Goal: Information Seeking & Learning: Check status

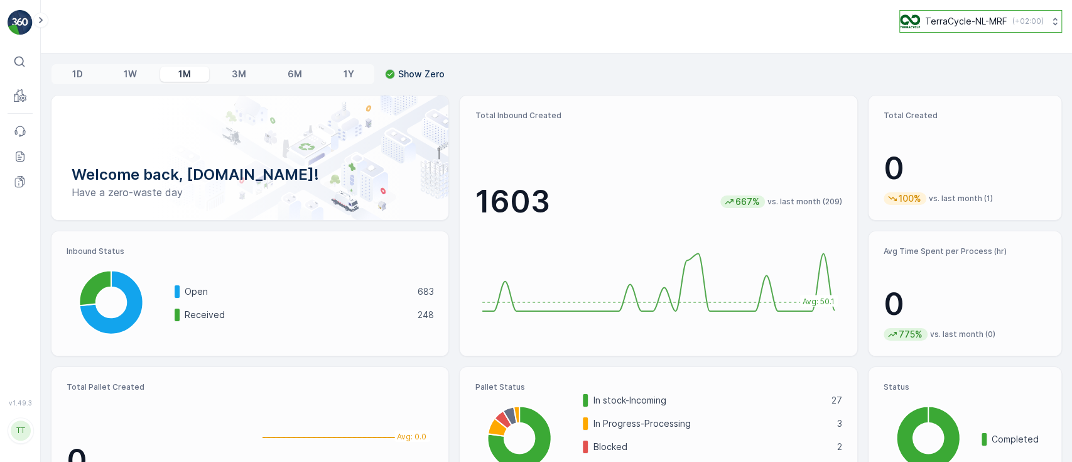
click at [956, 19] on p "TerraCycle-NL-MRF" at bounding box center [966, 21] width 82 height 13
type input "ie"
click at [949, 84] on span "Europe/[GEOGRAPHIC_DATA] (+01:00)" at bounding box center [977, 89] width 139 height 10
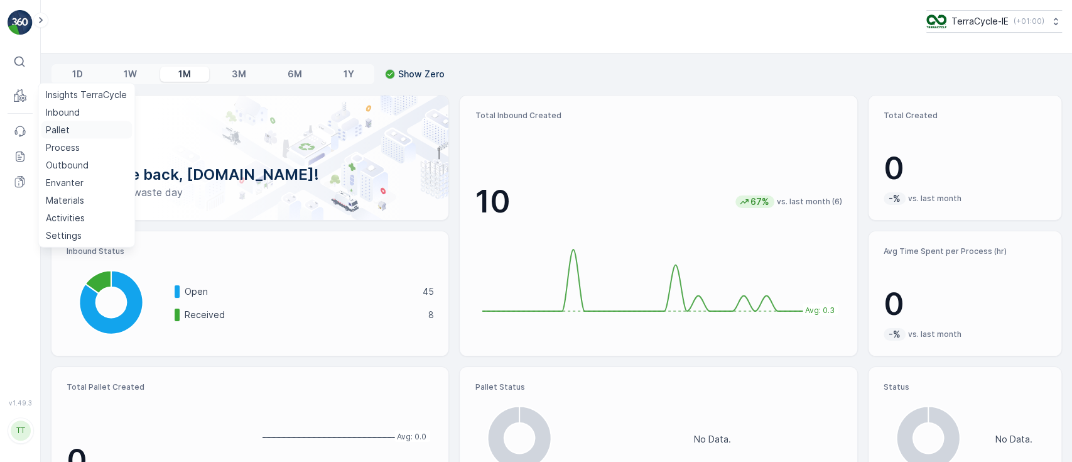
click at [70, 134] on link "Pallet" at bounding box center [86, 130] width 91 height 18
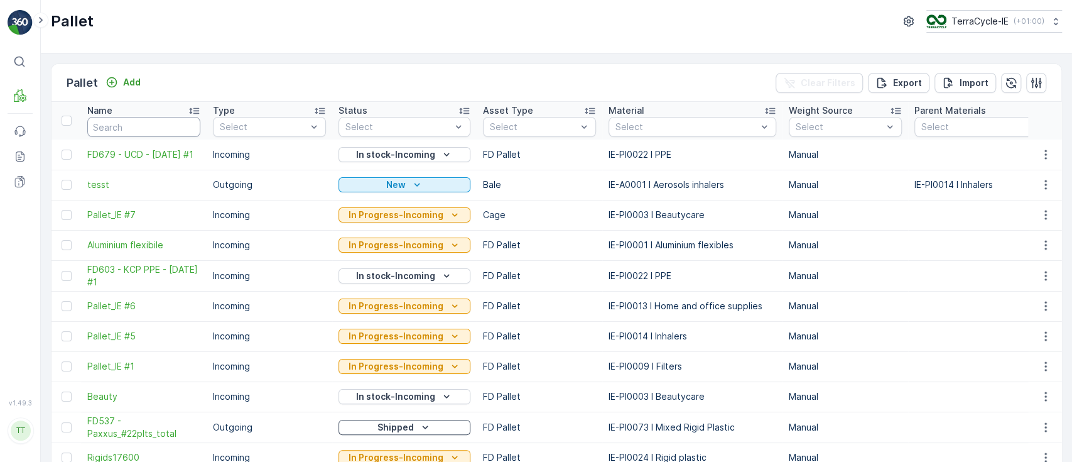
click at [119, 128] on input "text" at bounding box center [143, 127] width 113 height 20
paste input "Pallet_IE #7"
type input "Pallet_IE #7"
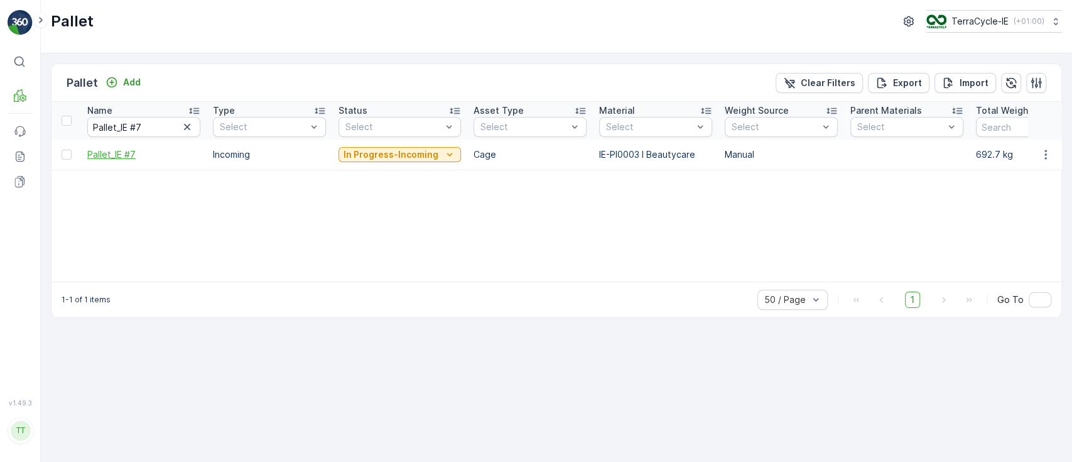
click at [119, 153] on span "Pallet_IE #7" at bounding box center [143, 154] width 113 height 13
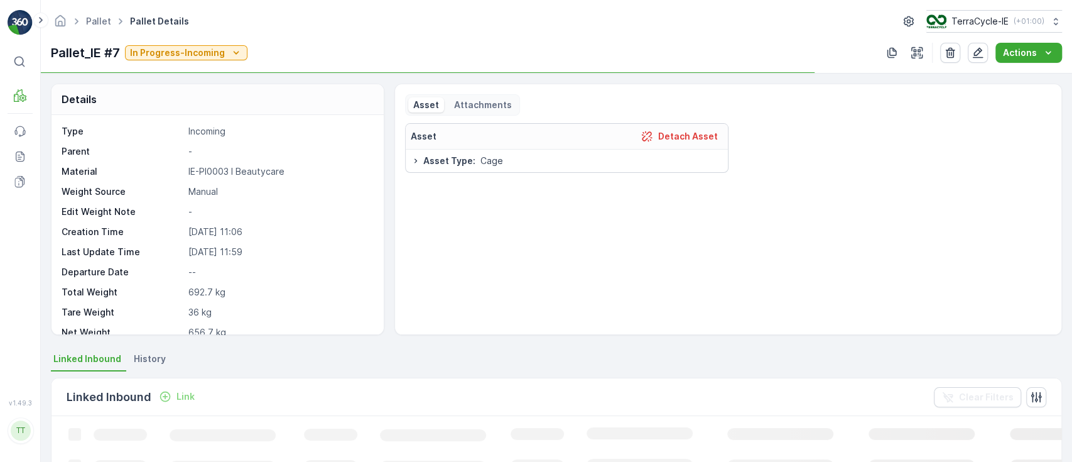
click at [134, 354] on span "History" at bounding box center [150, 358] width 32 height 13
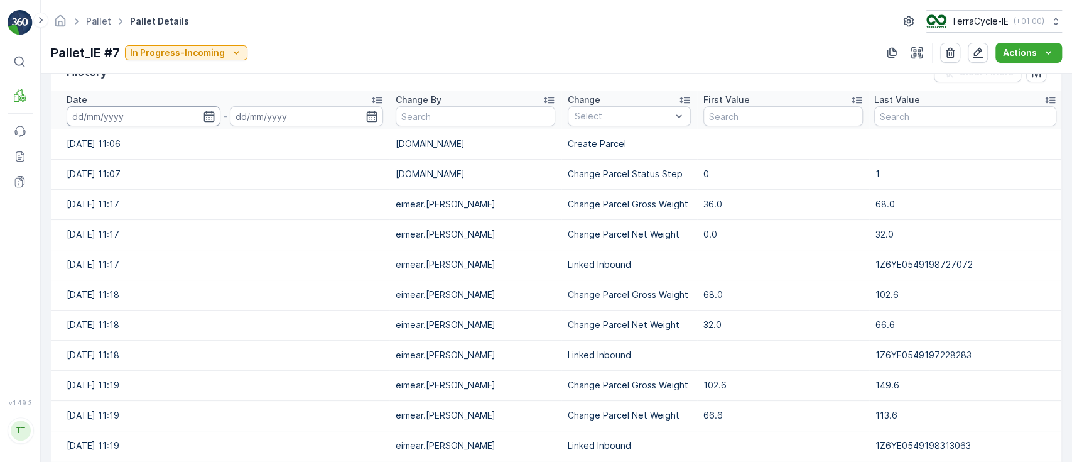
scroll to position [127, 0]
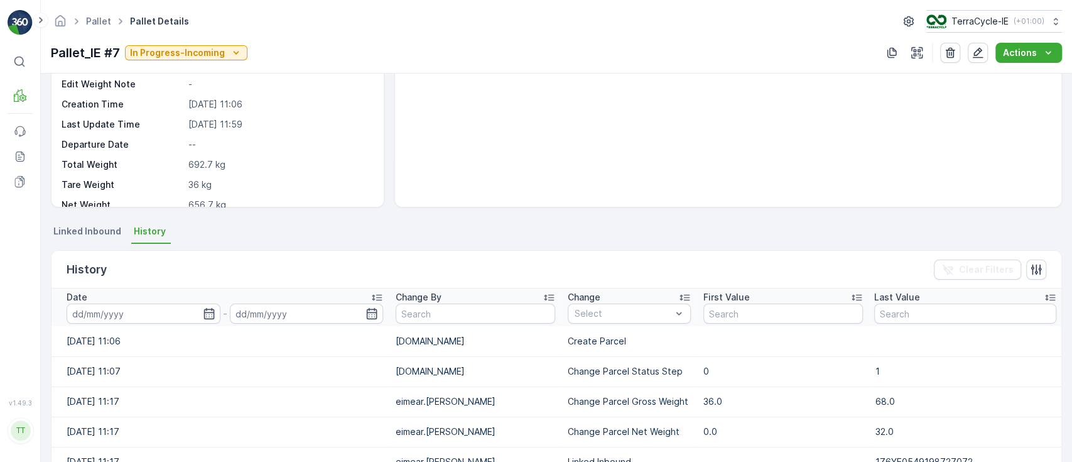
click at [80, 234] on span "Linked Inbound" at bounding box center [87, 231] width 68 height 13
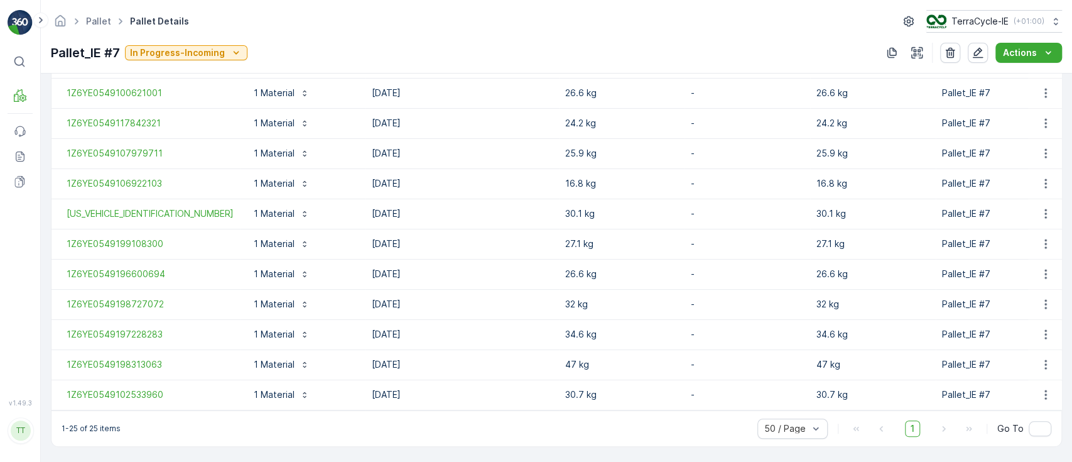
scroll to position [295, 0]
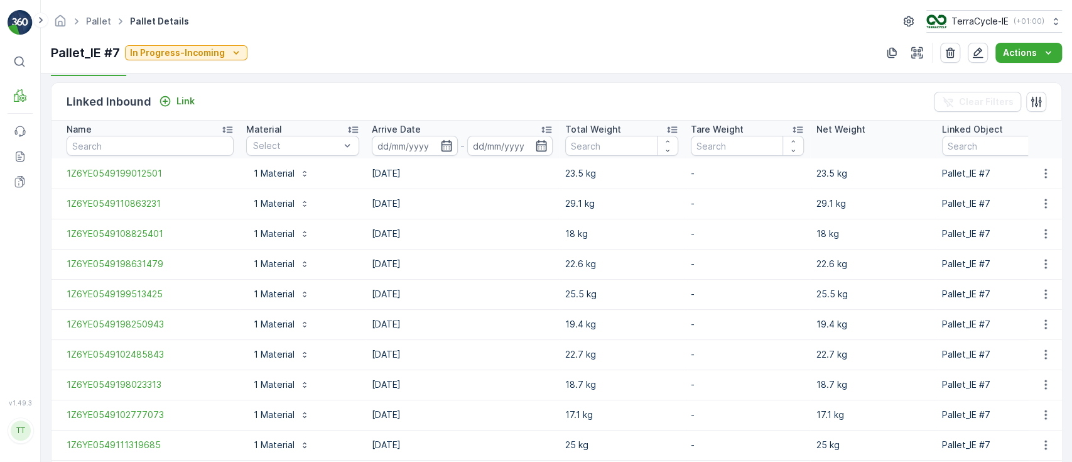
click at [684, 435] on td "-" at bounding box center [747, 445] width 126 height 30
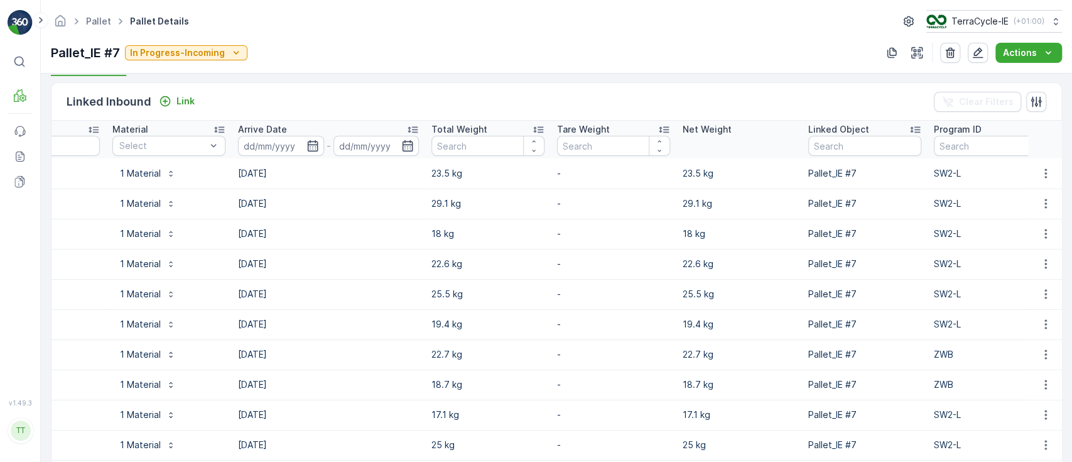
scroll to position [0, 167]
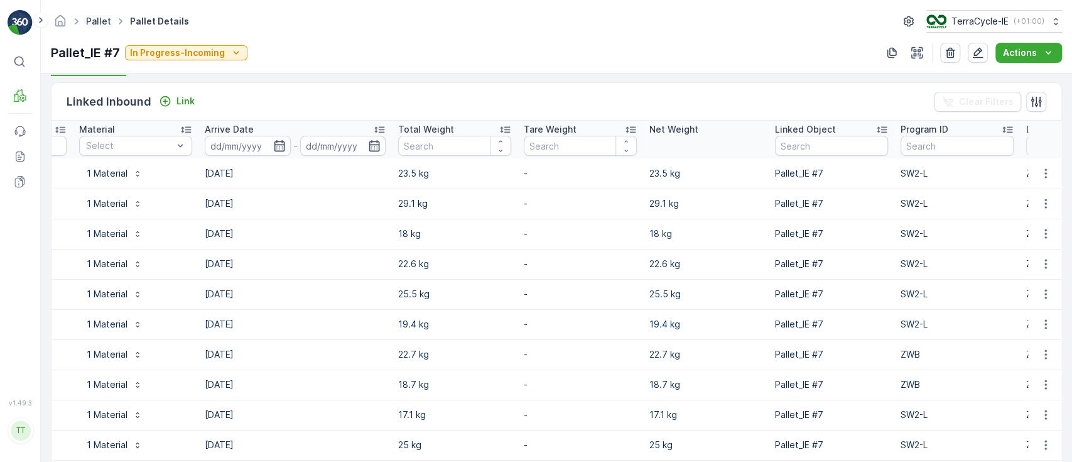
click at [92, 18] on link "Pallet" at bounding box center [98, 21] width 25 height 11
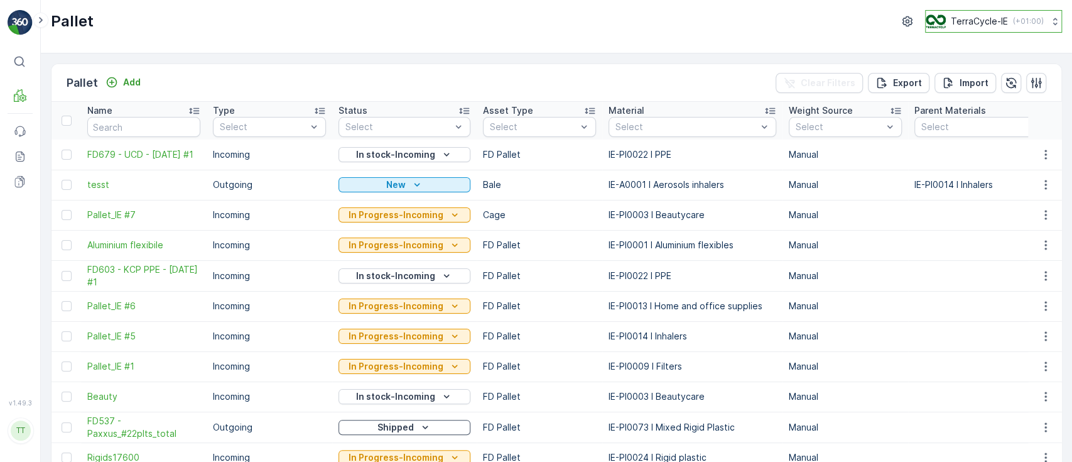
click at [987, 26] on p "TerraCycle-IE" at bounding box center [979, 21] width 57 height 13
type input "es"
click at [983, 78] on span "TerraCycle-ES-MRF" at bounding box center [999, 77] width 131 height 13
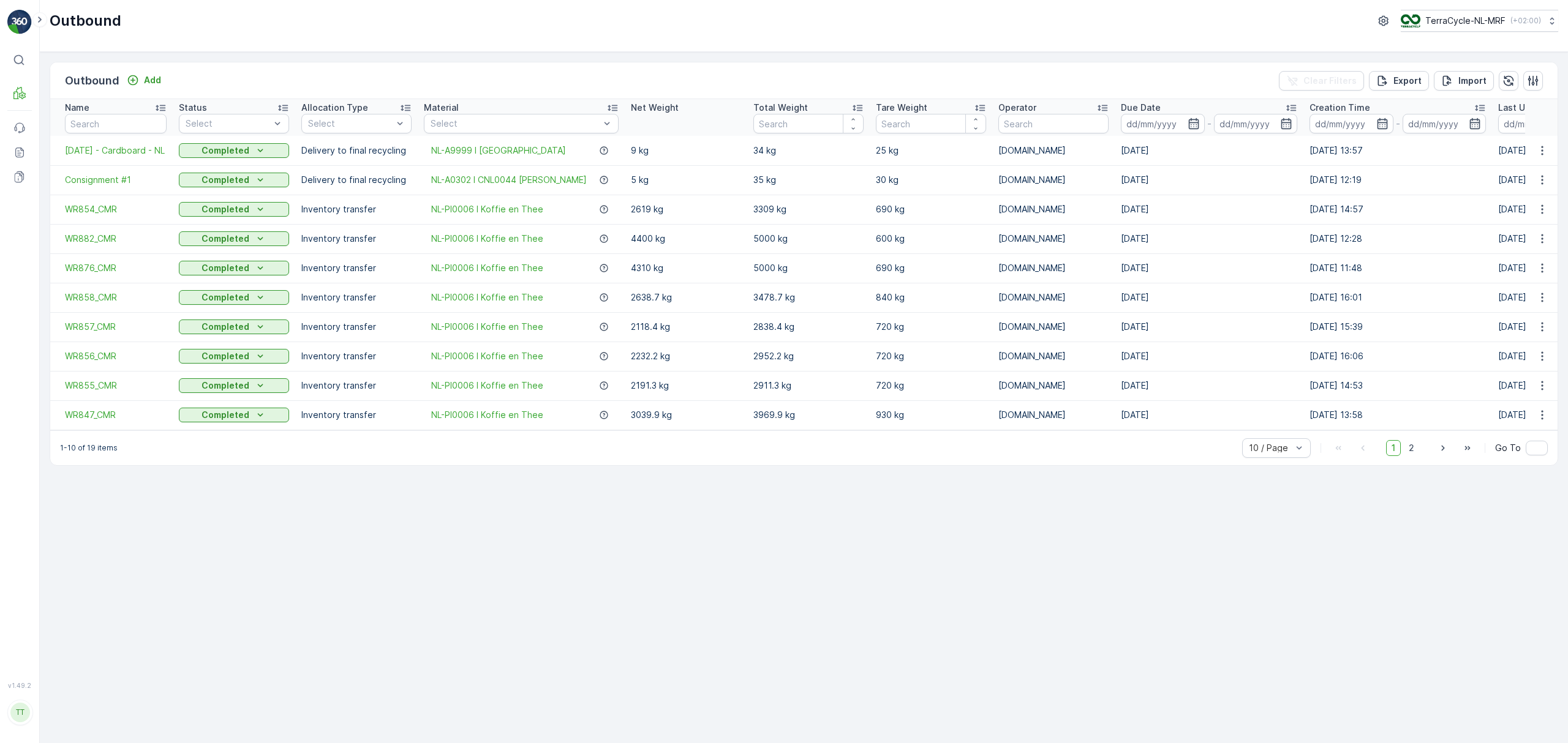
click at [1446, 23] on p "TerraCycle-NL-MRF" at bounding box center [1465, 20] width 80 height 13
click at [22, 145] on link "Reports" at bounding box center [20, 152] width 24 height 24
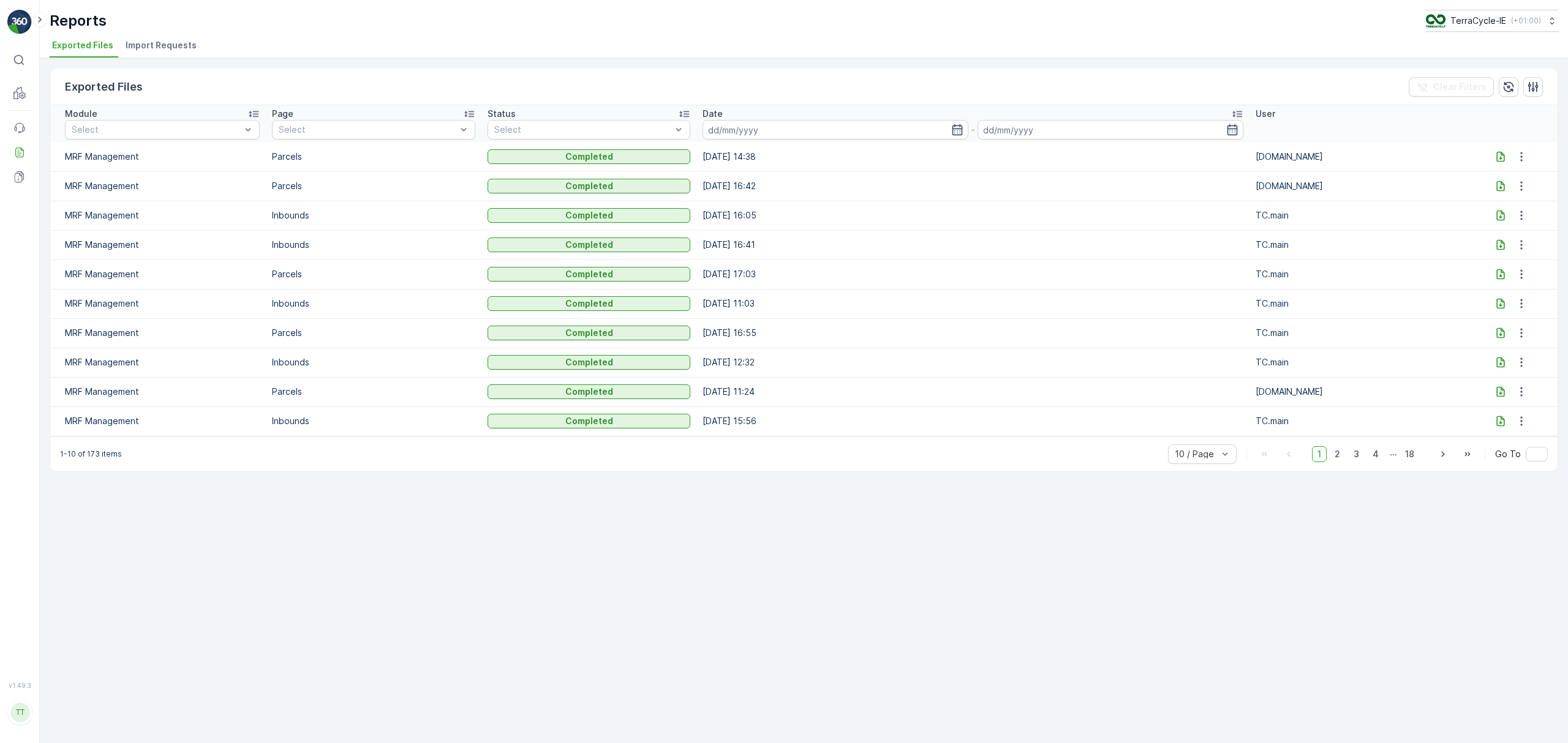
click at [1497, 158] on icon at bounding box center [1501, 156] width 8 height 11
click at [1480, 18] on p "TerraCycle-IE" at bounding box center [1476, 20] width 56 height 13
type input "es"
click at [1480, 76] on span "TerraCycle-ES-MRF" at bounding box center [1496, 75] width 128 height 13
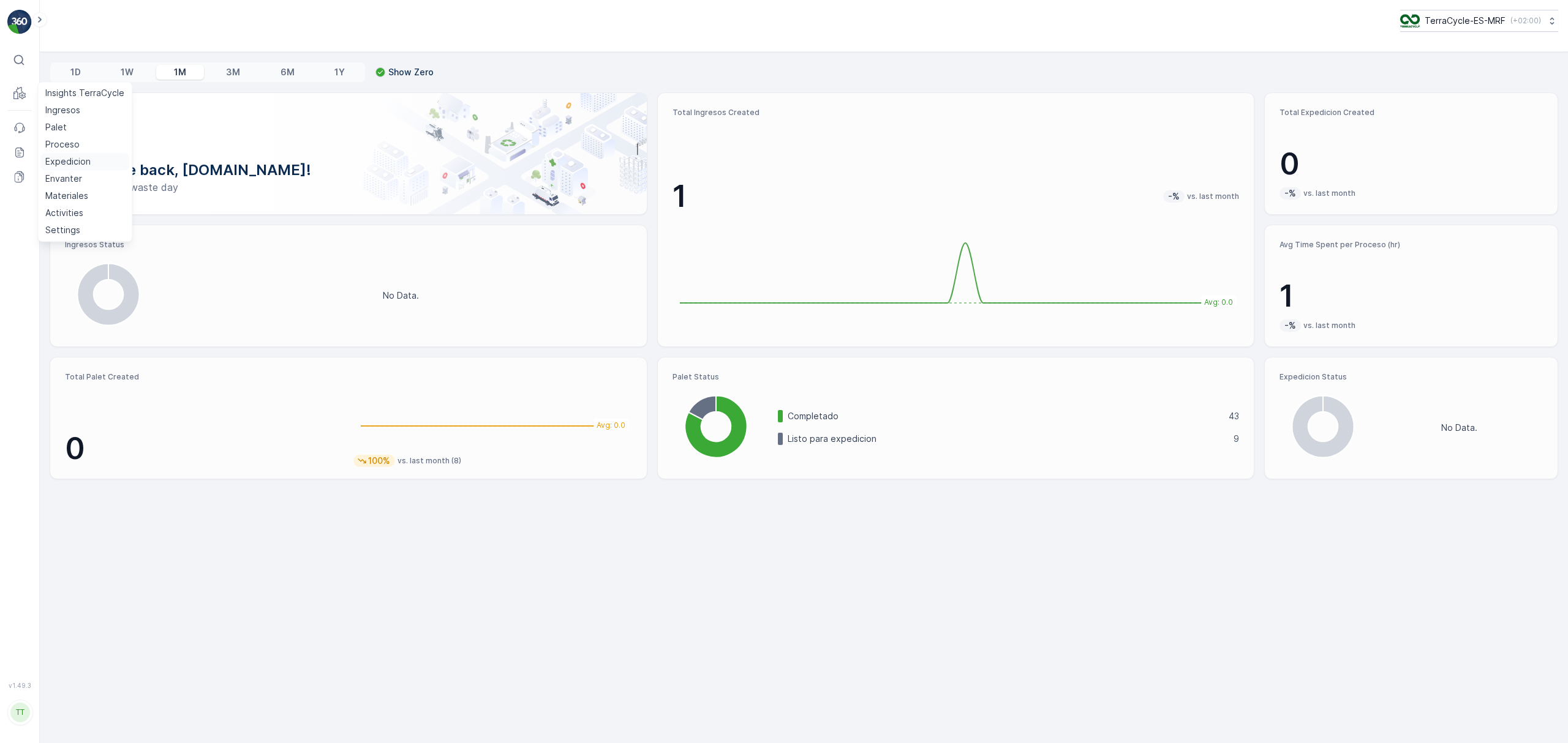
click at [67, 161] on p "Expedicion" at bounding box center [67, 161] width 45 height 13
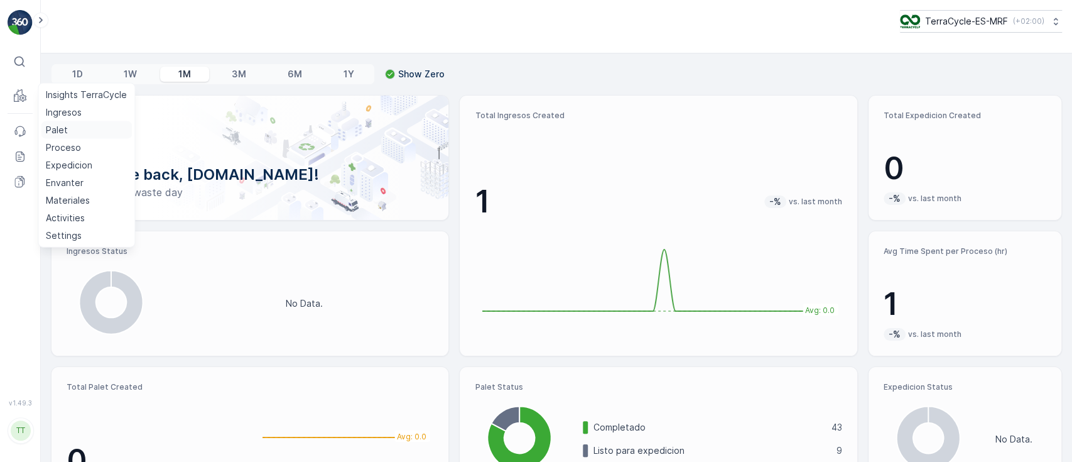
click at [60, 127] on p "Palet" at bounding box center [57, 130] width 22 height 13
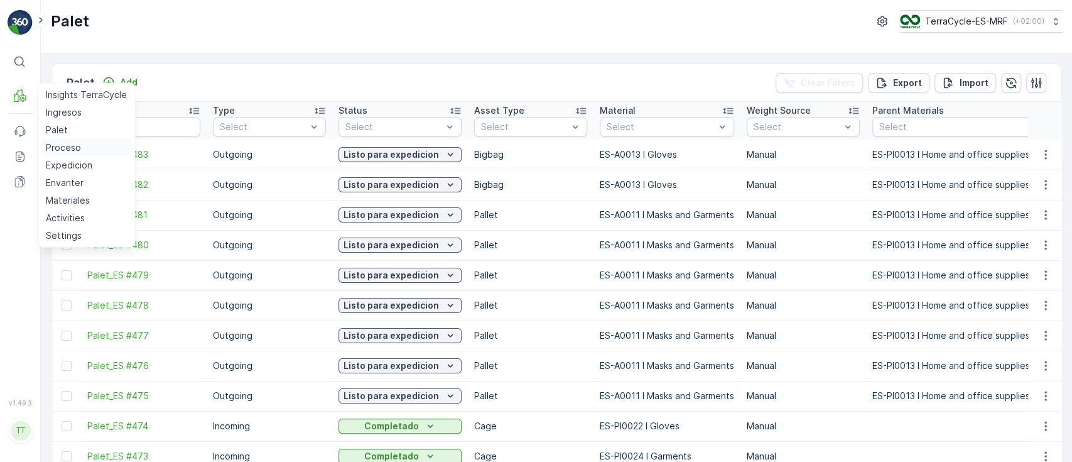
click at [73, 147] on p "Proceso" at bounding box center [63, 147] width 35 height 13
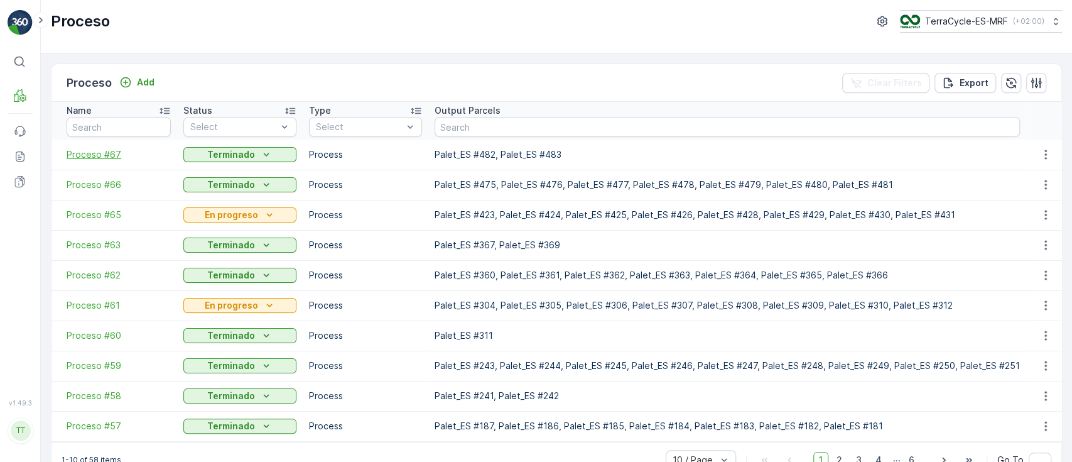
click at [97, 153] on span "Proceso #67" at bounding box center [119, 154] width 104 height 13
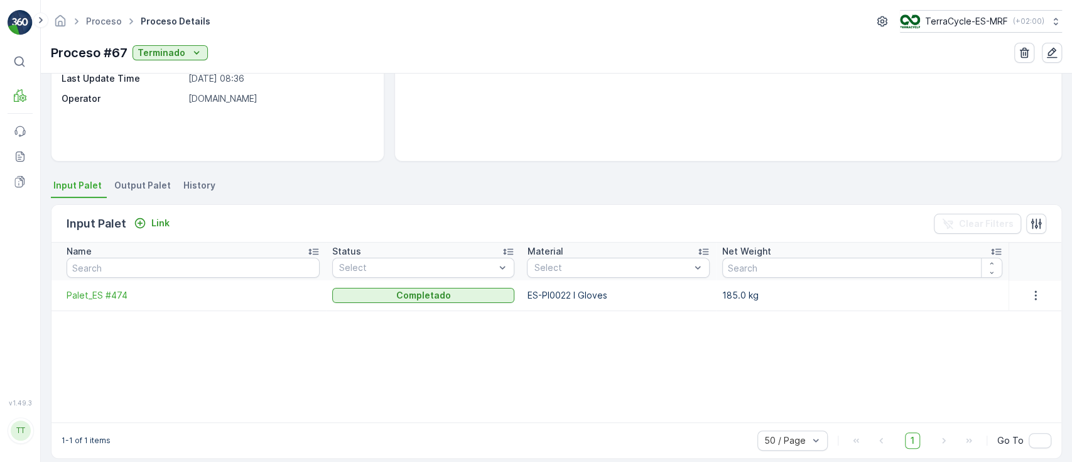
scroll to position [186, 0]
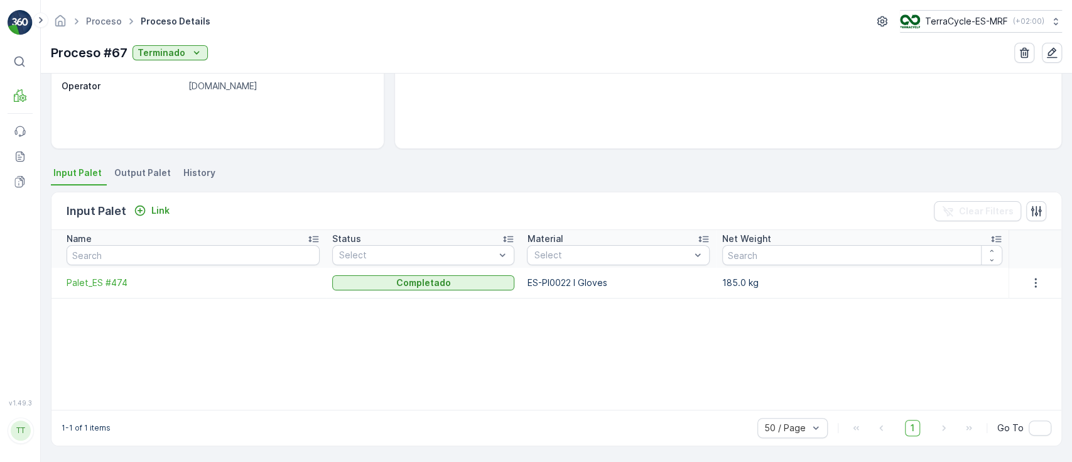
click at [129, 168] on span "Output Palet" at bounding box center [142, 172] width 57 height 13
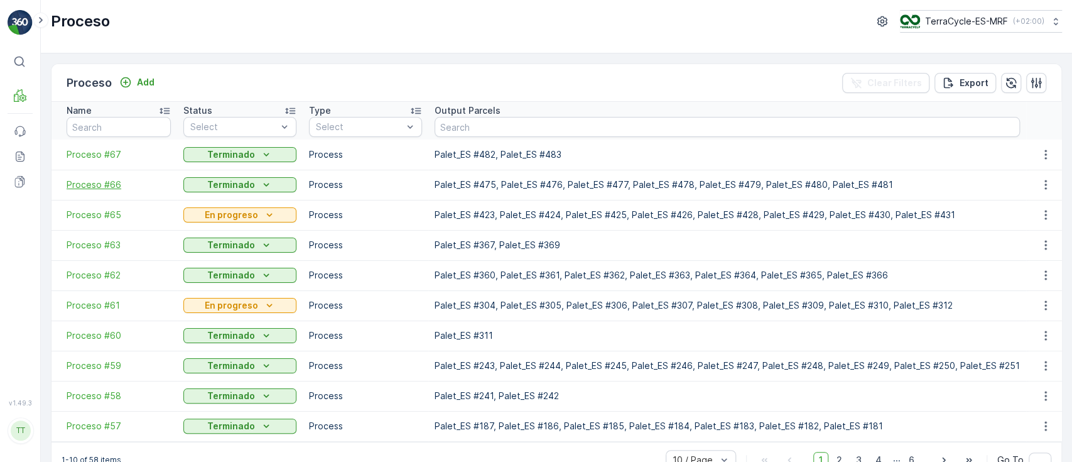
click at [112, 180] on span "Proceso #66" at bounding box center [119, 184] width 104 height 13
click at [111, 153] on span "Proceso #67" at bounding box center [119, 154] width 104 height 13
click at [100, 189] on span "Proceso #66" at bounding box center [119, 184] width 104 height 13
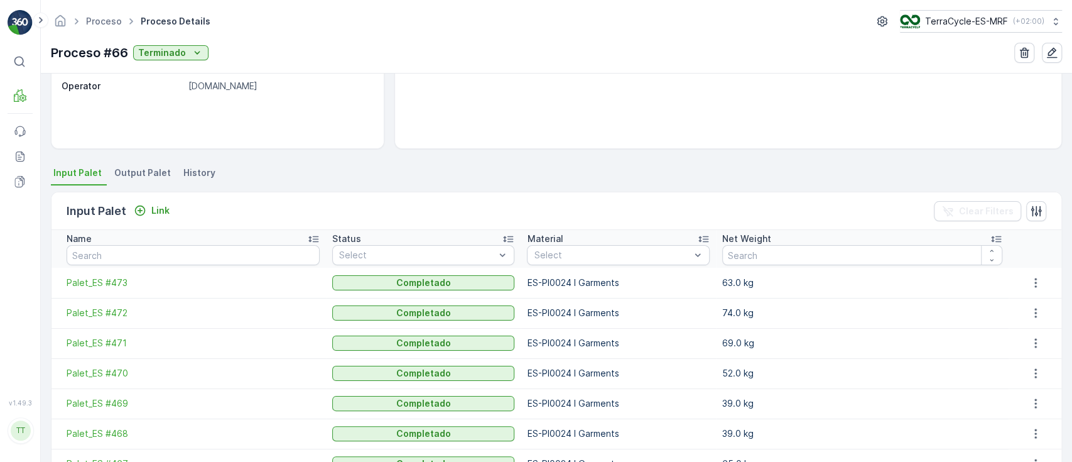
scroll to position [251, 0]
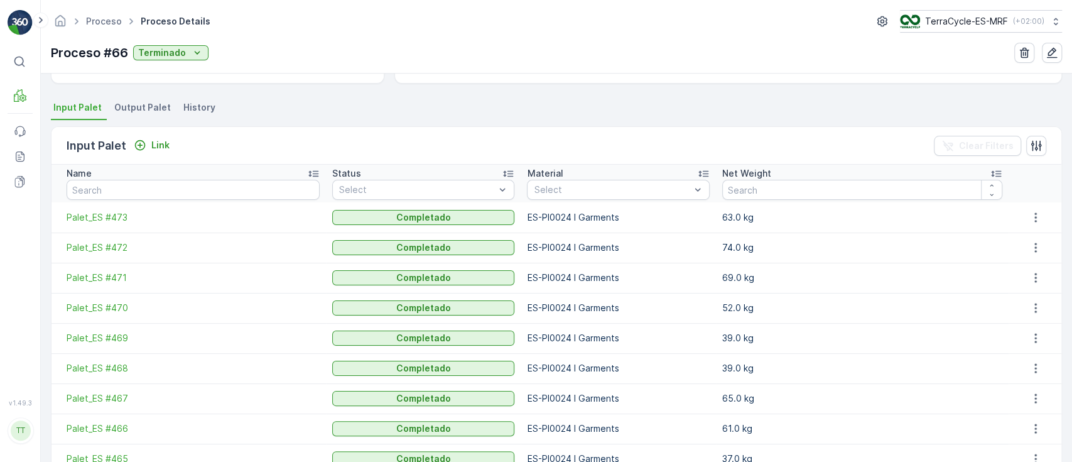
click at [132, 103] on span "Output Palet" at bounding box center [142, 107] width 57 height 13
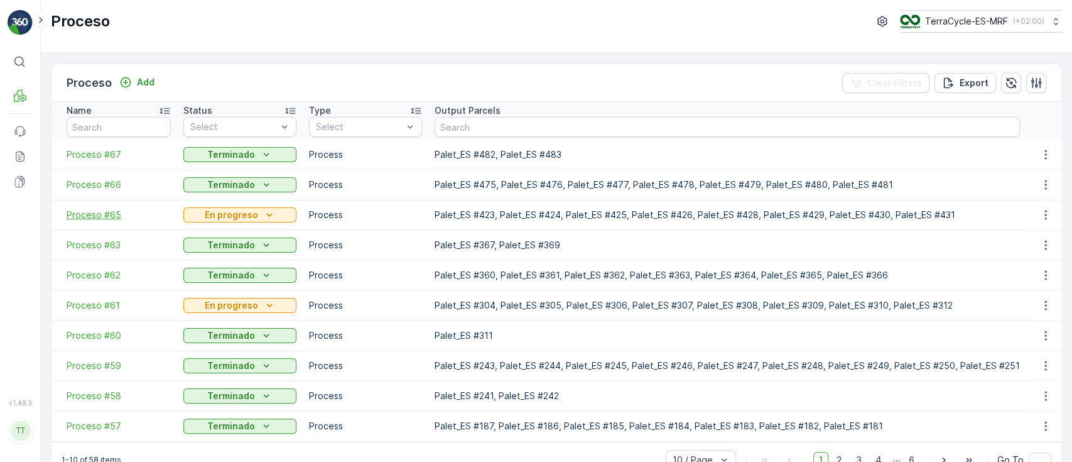
click at [100, 217] on span "Proceso #65" at bounding box center [119, 214] width 104 height 13
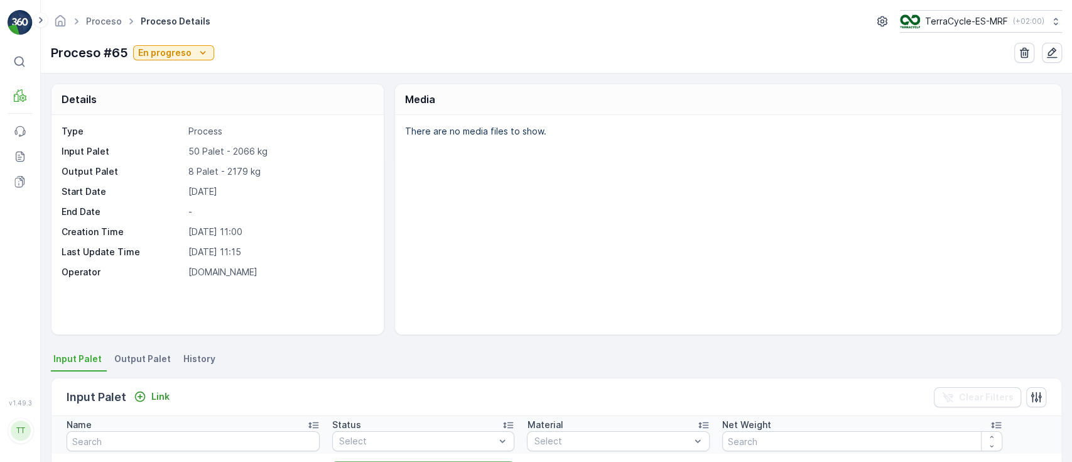
click at [135, 352] on span "Output Palet" at bounding box center [142, 358] width 57 height 13
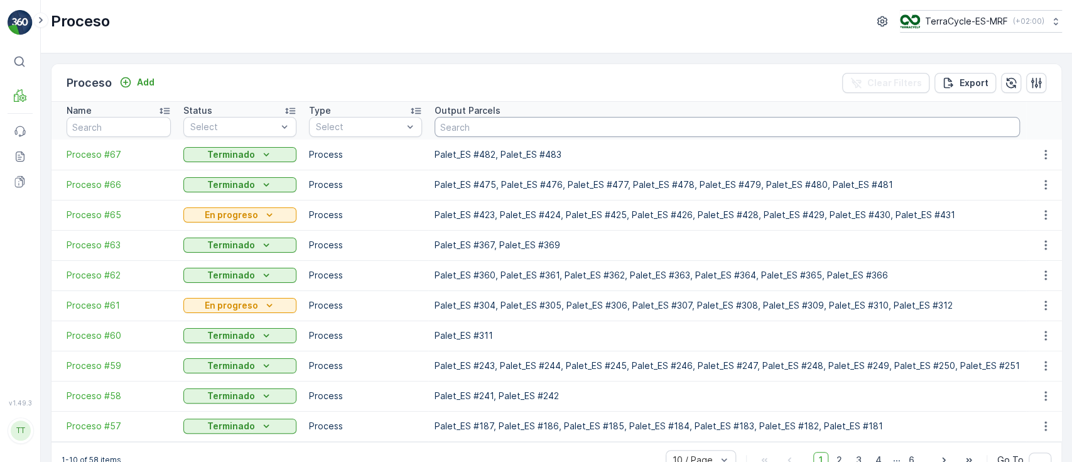
click at [478, 128] on input "text" at bounding box center [727, 127] width 585 height 20
paste input "Palet_ES #463"
type input "Palet_ES #463"
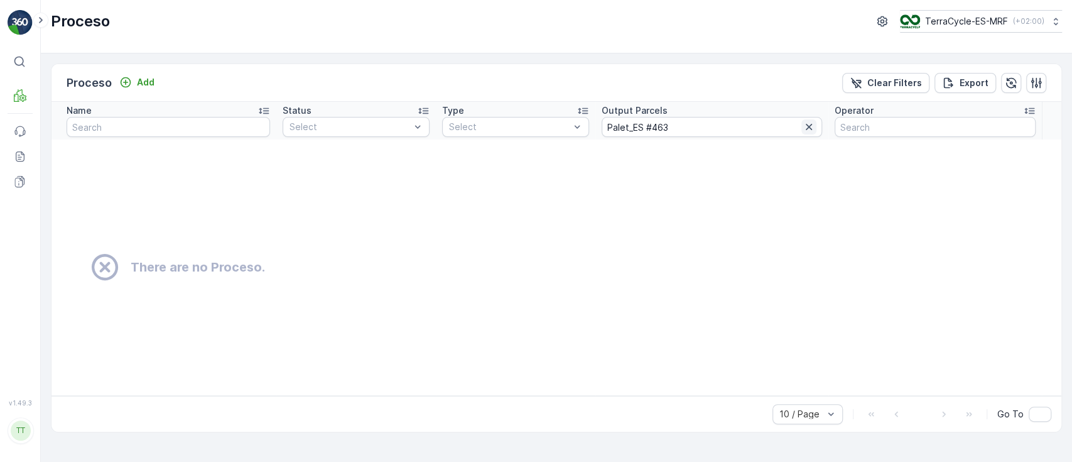
click at [812, 128] on icon "button" at bounding box center [809, 127] width 6 height 6
click at [1034, 73] on button "button" at bounding box center [1036, 83] width 20 height 20
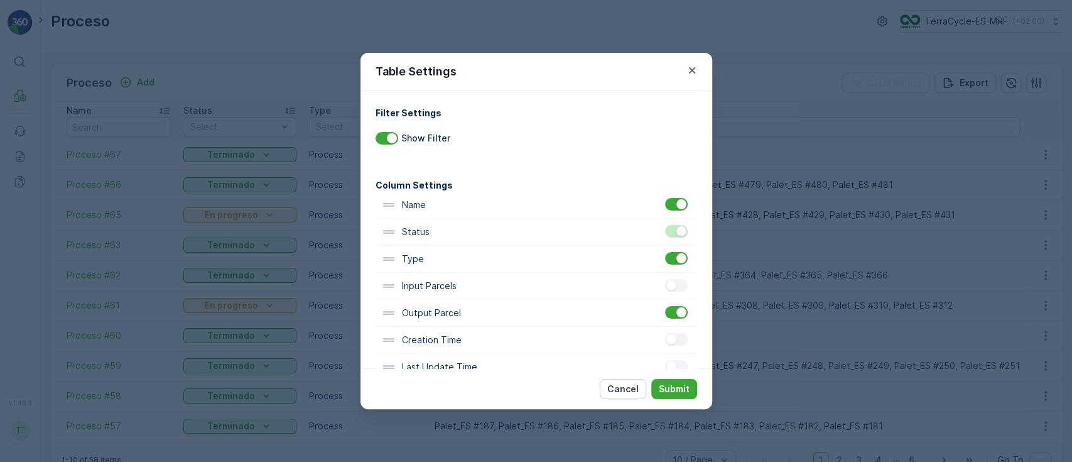
click at [681, 291] on div at bounding box center [678, 285] width 26 height 13
click at [665, 279] on input "checkbox" at bounding box center [665, 279] width 0 height 0
click at [680, 387] on p "Submit" at bounding box center [674, 388] width 31 height 13
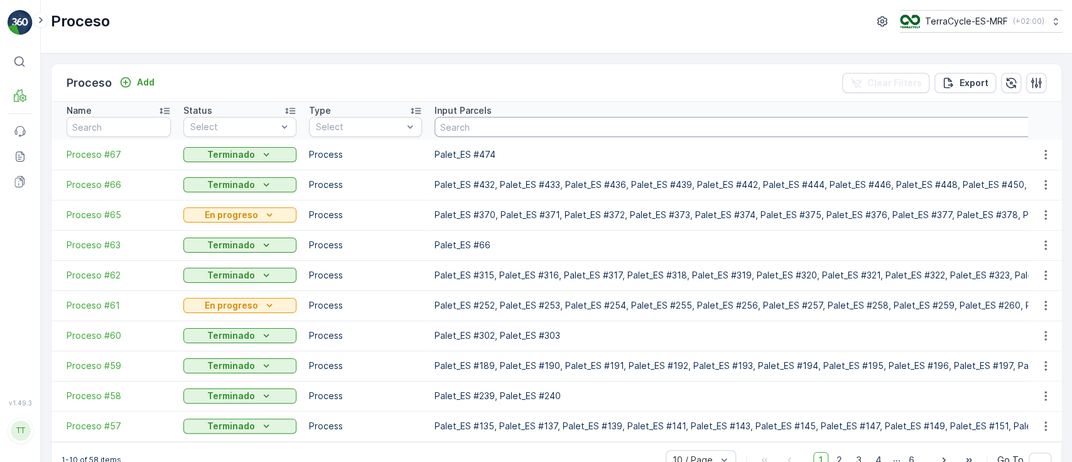
paste input "Palet_ES #463"
type input "Palet_ES #463"
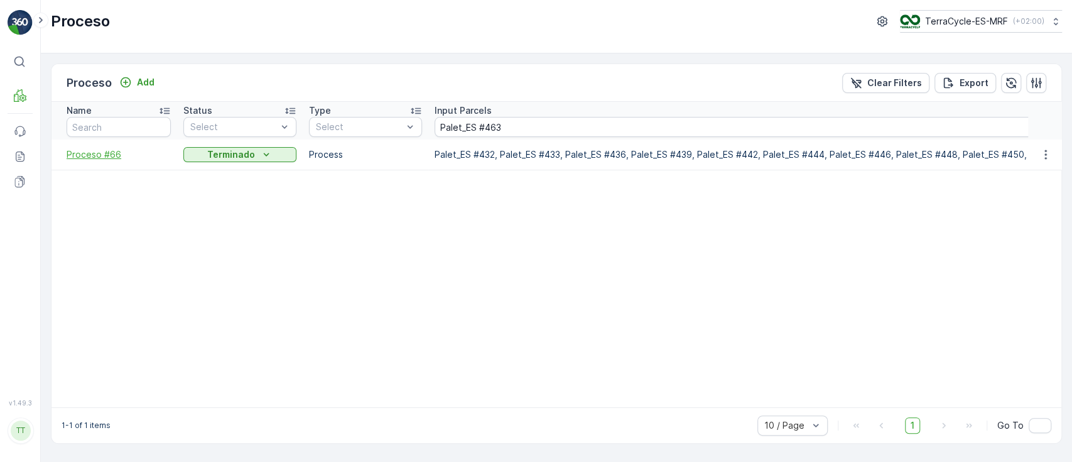
click at [104, 155] on span "Proceso #66" at bounding box center [119, 154] width 104 height 13
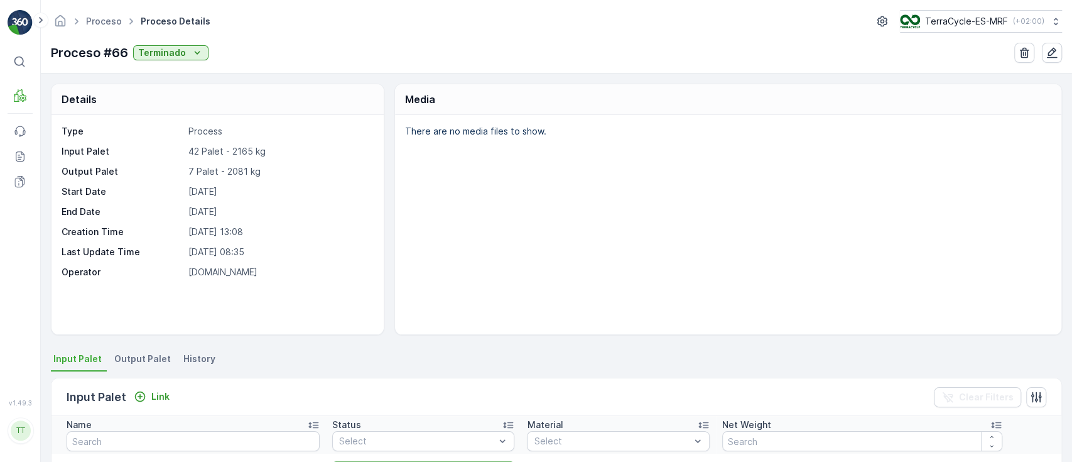
click at [133, 352] on span "Output Palet" at bounding box center [142, 358] width 57 height 13
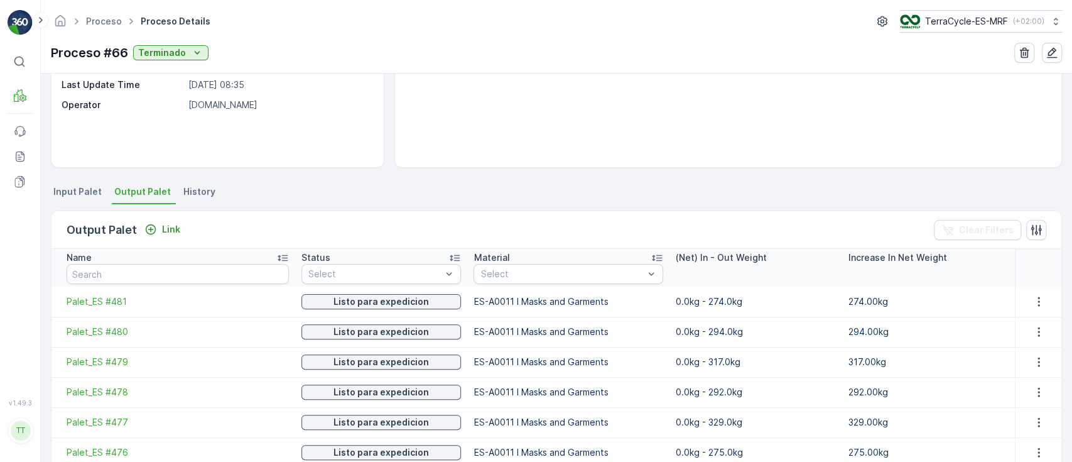
scroll to position [251, 0]
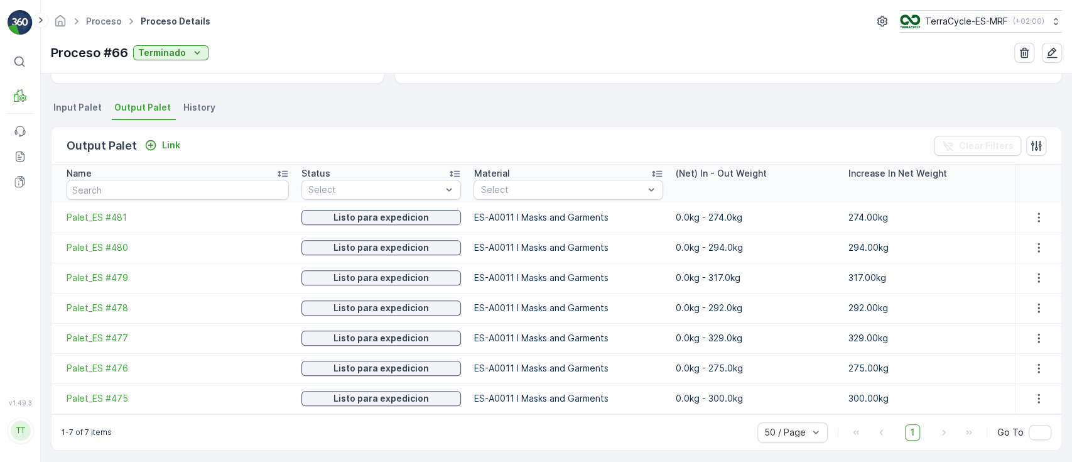
click at [71, 104] on span "Input Palet" at bounding box center [77, 107] width 48 height 13
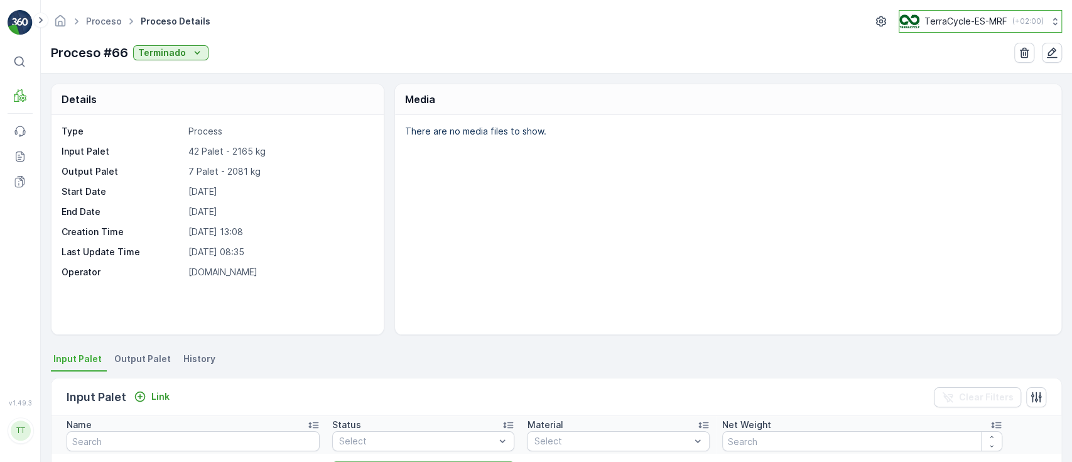
click at [944, 22] on p "TerraCycle-ES-MRF" at bounding box center [965, 21] width 83 height 13
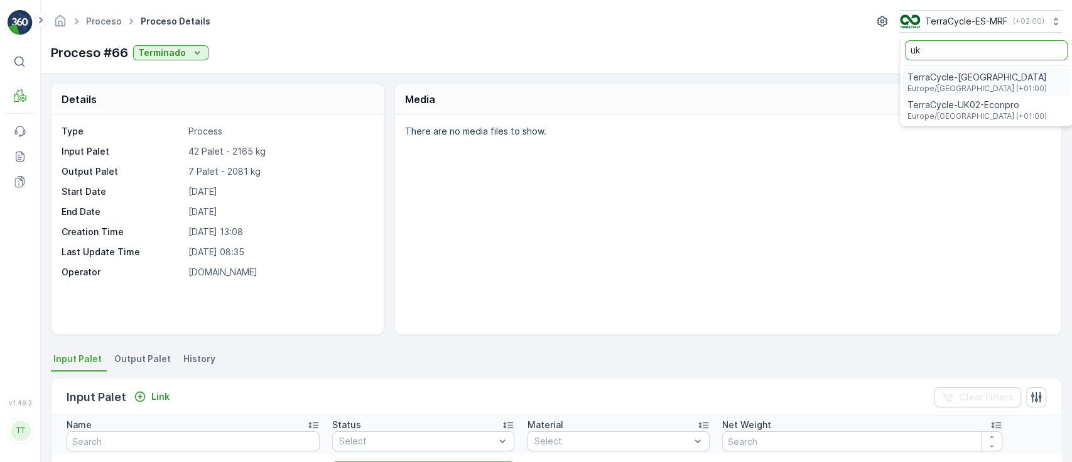
type input "uk"
click at [934, 107] on span "TerraCycle-UK02-Econpro" at bounding box center [976, 105] width 139 height 13
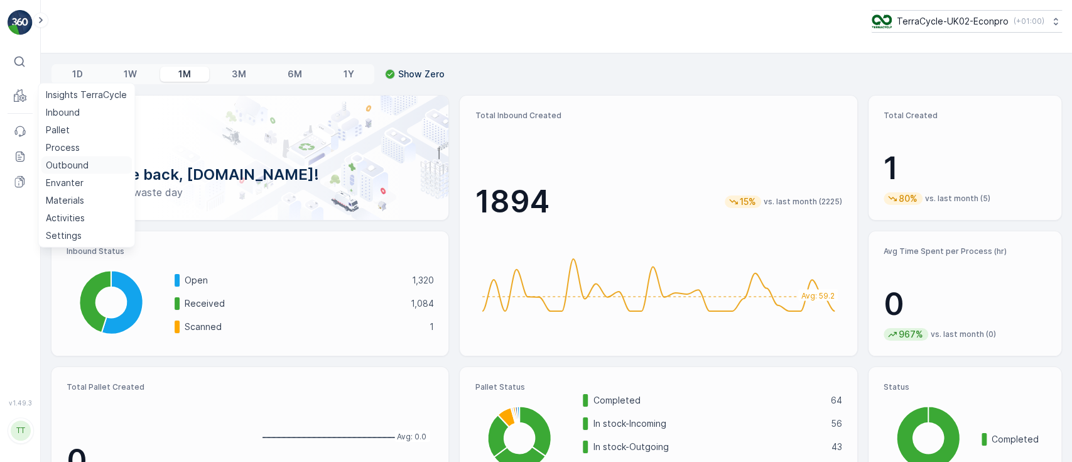
click at [55, 163] on p "Outbound" at bounding box center [67, 165] width 43 height 13
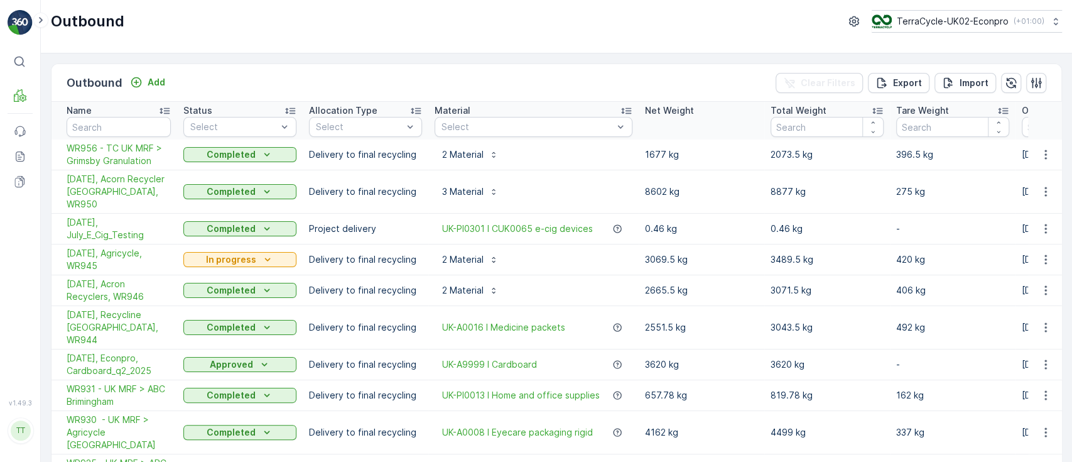
drag, startPoint x: 558, startPoint y: 452, endPoint x: 617, endPoint y: 450, distance: 59.1
click at [617, 450] on div "Outbound Add Clear Filters Export Import Name Status Select Allocation Type Sel…" at bounding box center [556, 292] width 1011 height 458
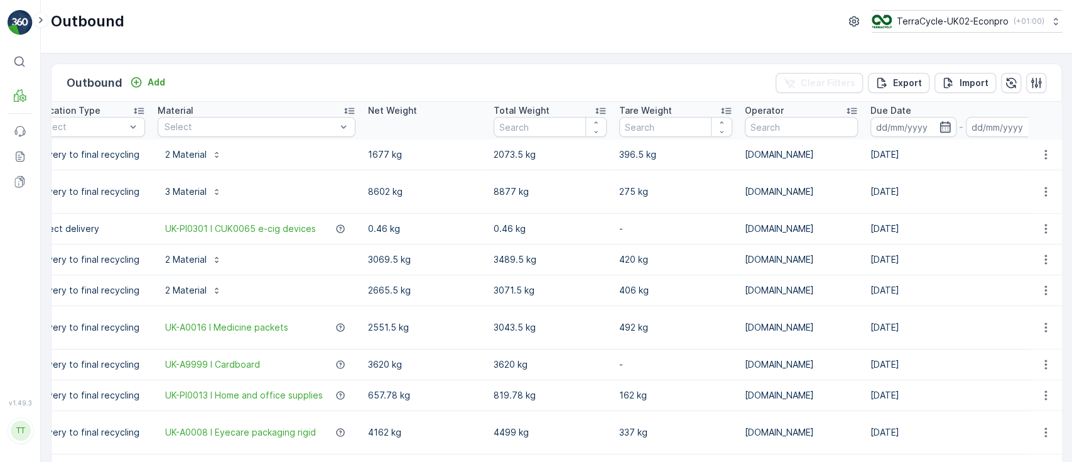
scroll to position [0, 298]
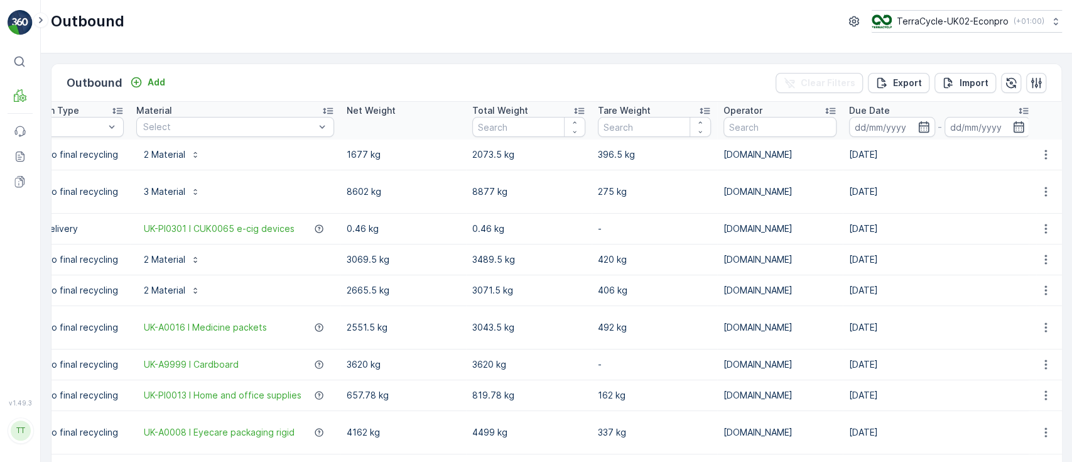
click at [1020, 108] on icon at bounding box center [1023, 110] width 13 height 13
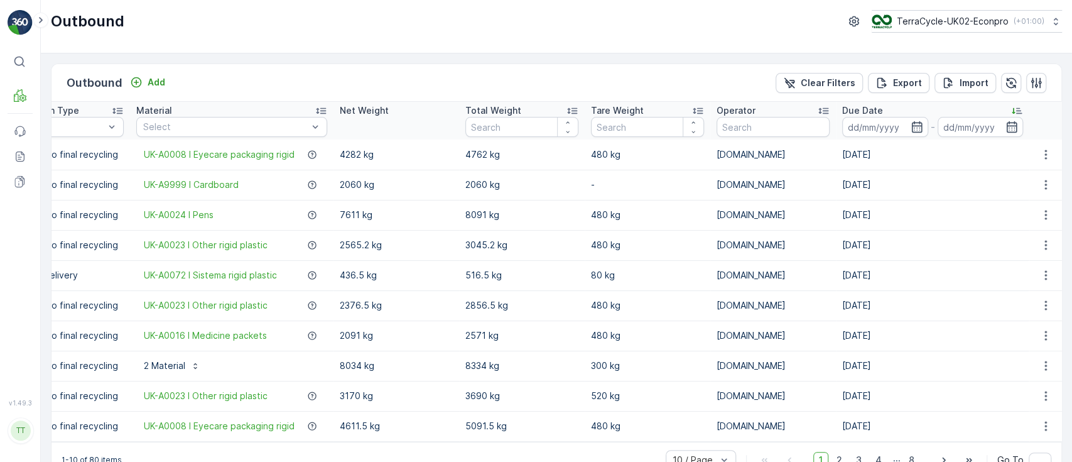
click at [1020, 108] on icon at bounding box center [1016, 110] width 13 height 13
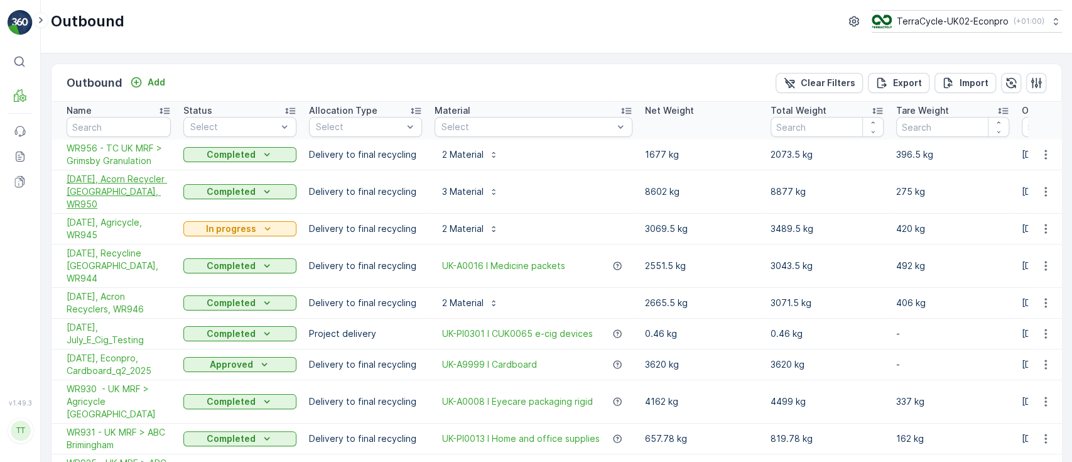
click at [114, 183] on span "31/07/2025, Acorn Recycler UK, WR950" at bounding box center [119, 192] width 104 height 38
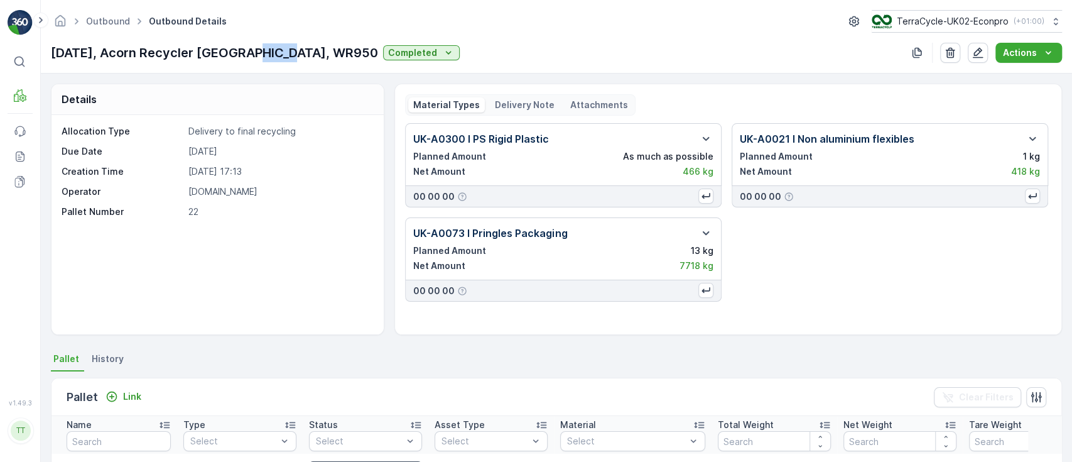
drag, startPoint x: 249, startPoint y: 52, endPoint x: 291, endPoint y: 55, distance: 42.2
click at [291, 55] on p "31/07/2025, Acorn Recycler UK, WR950" at bounding box center [214, 52] width 327 height 19
copy p "WR950"
drag, startPoint x: 980, startPoint y: 277, endPoint x: 844, endPoint y: 210, distance: 151.1
click at [980, 277] on div "UK-A0300 I PS Rigid Plastic Planned Amount As much as possible Net Amount 466 k…" at bounding box center [728, 212] width 646 height 178
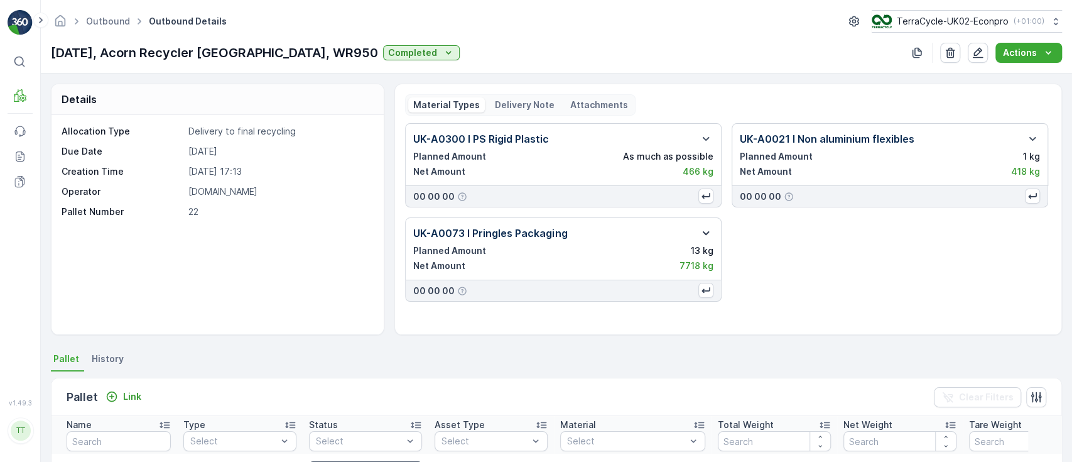
click at [698, 230] on icon "button" at bounding box center [705, 232] width 15 height 15
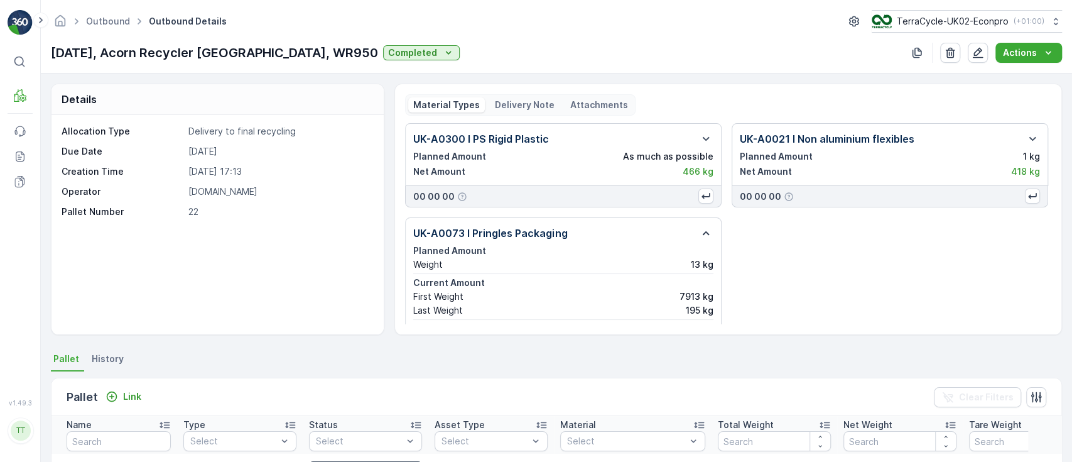
scroll to position [40, 0]
